Goal: Find specific page/section: Find specific page/section

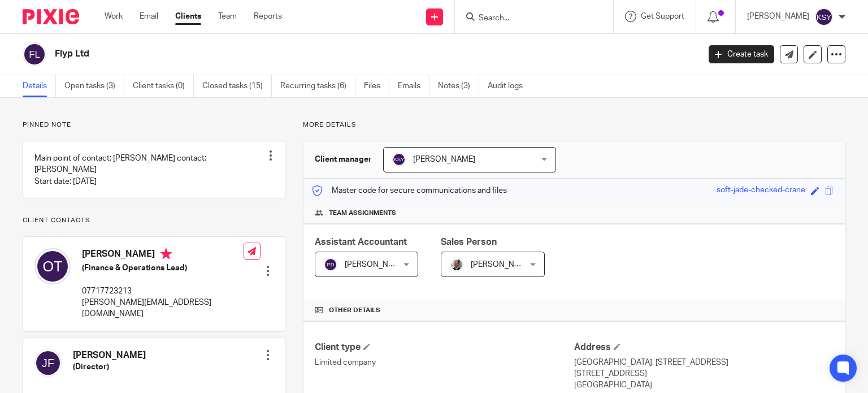
click at [504, 19] on input "Search" at bounding box center [529, 19] width 102 height 10
type input "lissen"
click at [506, 49] on link at bounding box center [545, 49] width 140 height 26
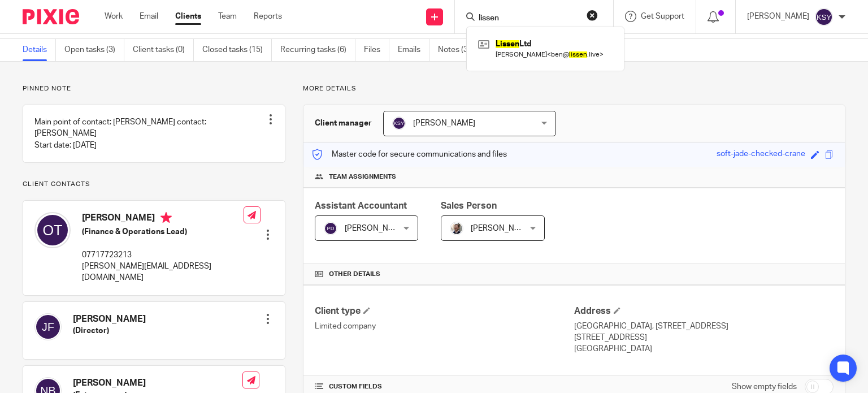
scroll to position [57, 0]
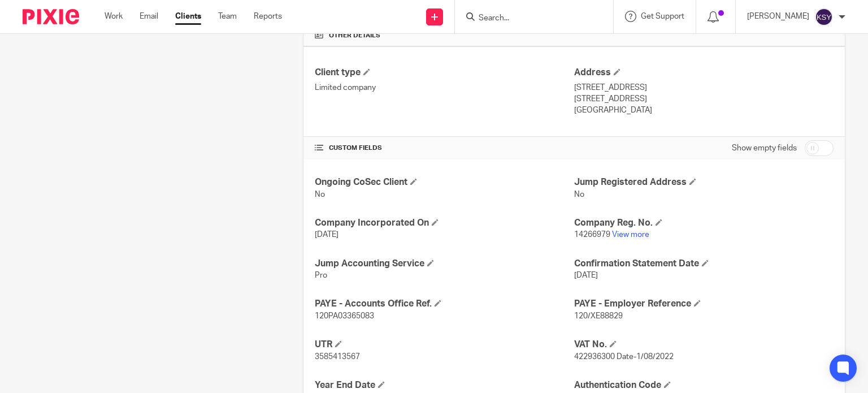
scroll to position [226, 0]
